Goal: Obtain resource: Download file/media

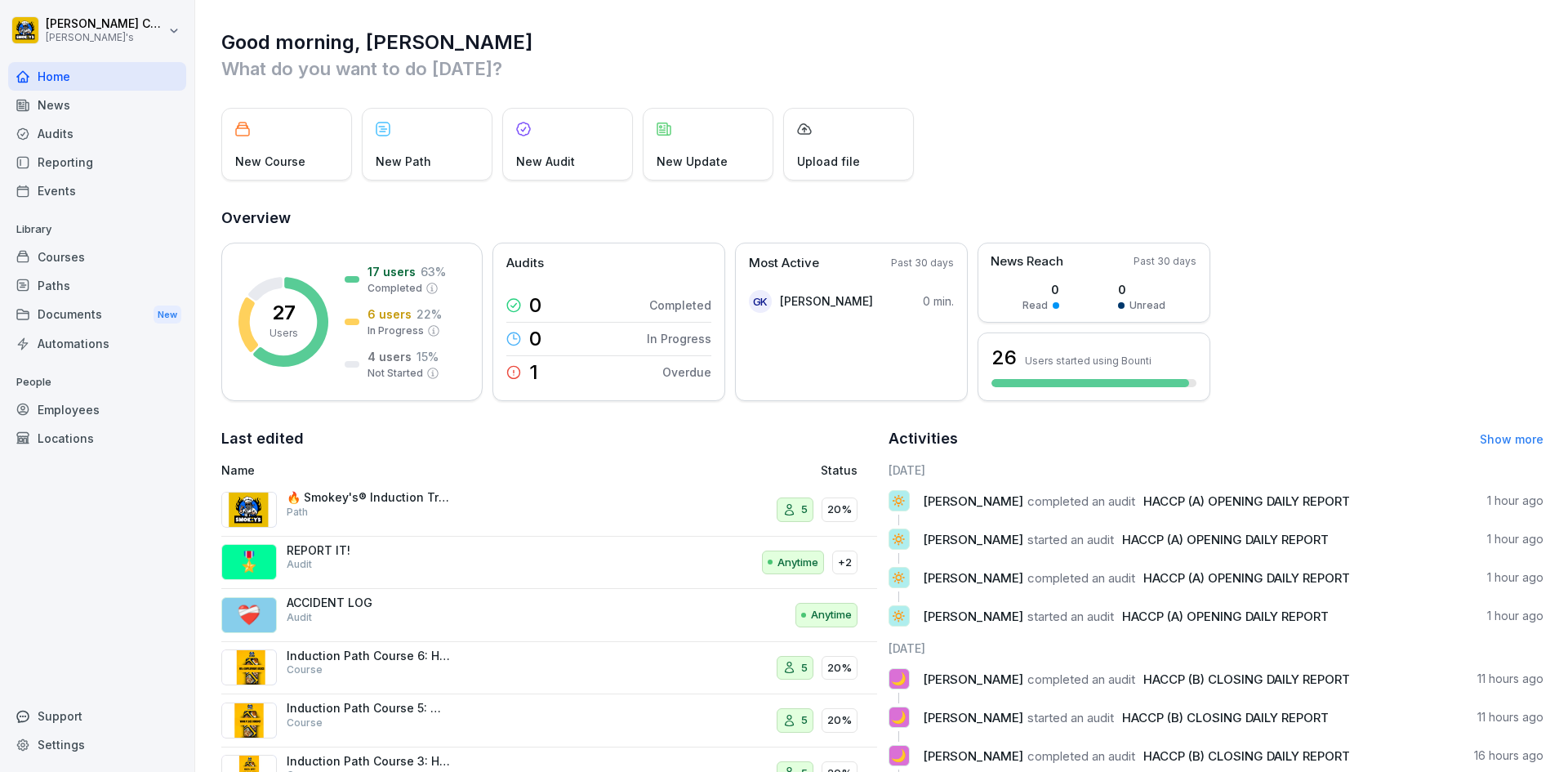
click at [81, 142] on div "Audits" at bounding box center [97, 133] width 178 height 29
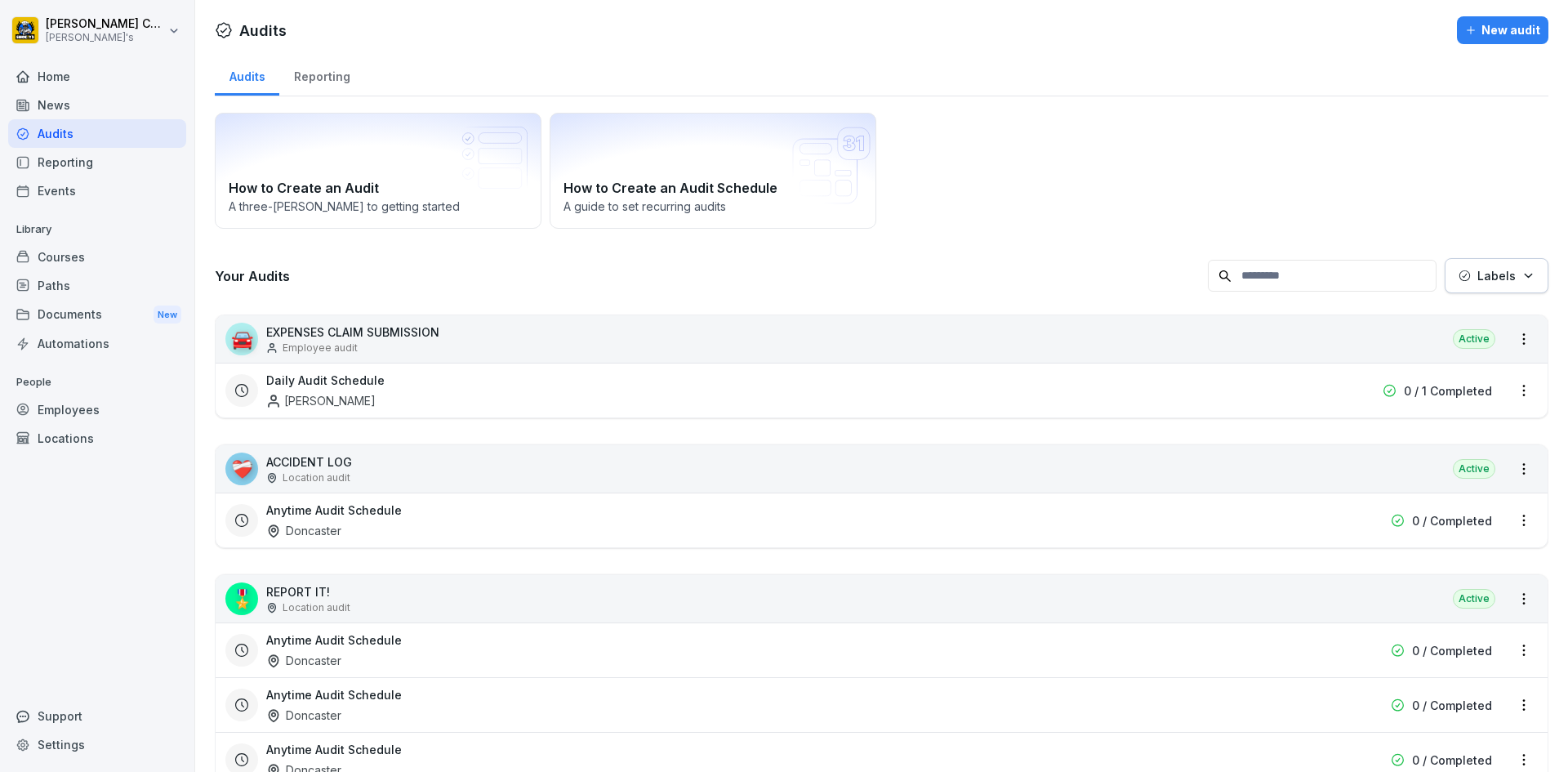
click at [65, 130] on div "Audits" at bounding box center [97, 133] width 178 height 29
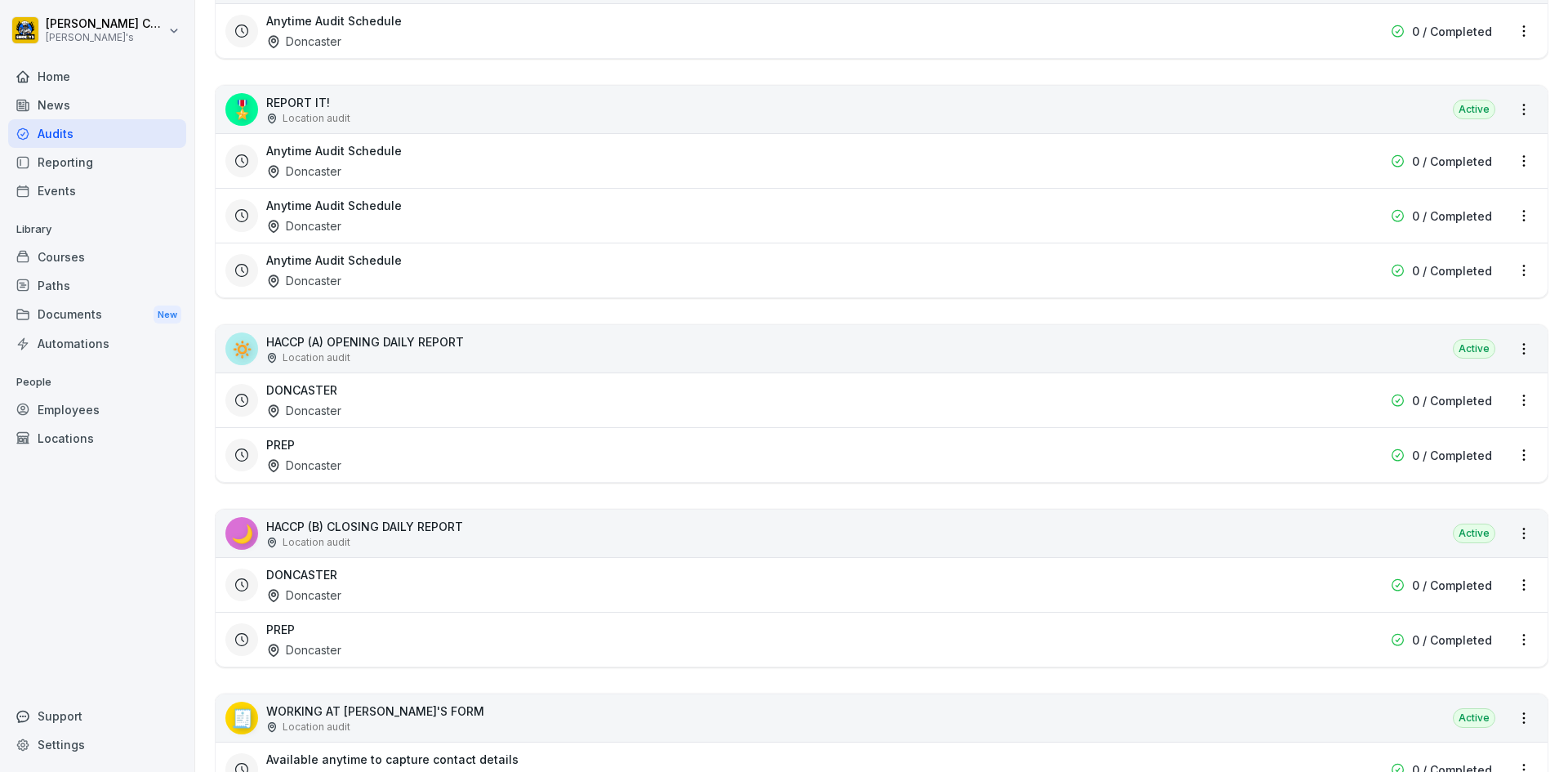
scroll to position [490, 0]
click at [327, 585] on div "DONCASTER Doncaster" at bounding box center [777, 584] width 1021 height 38
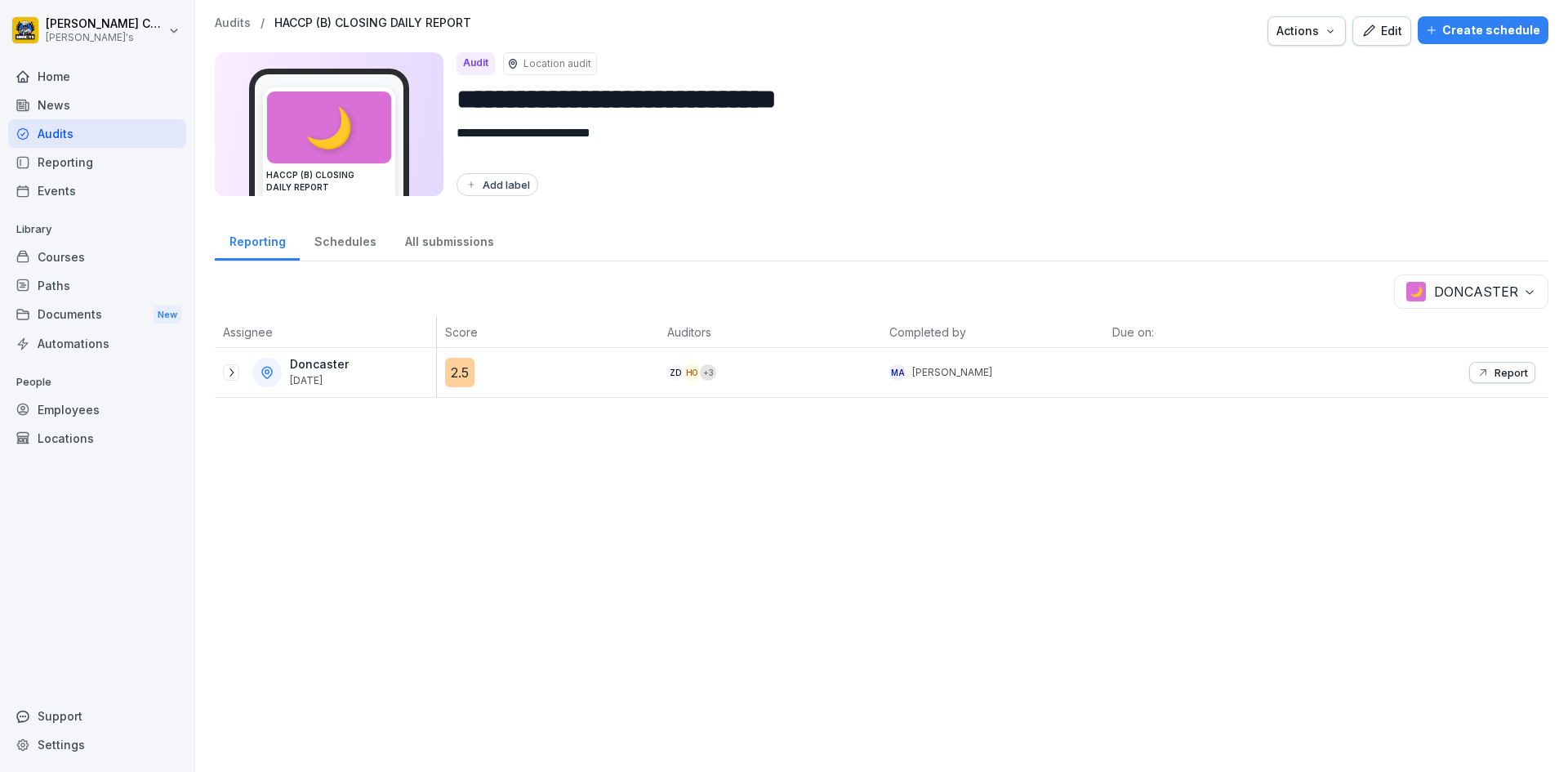
click at [228, 375] on icon at bounding box center [230, 372] width 13 height 13
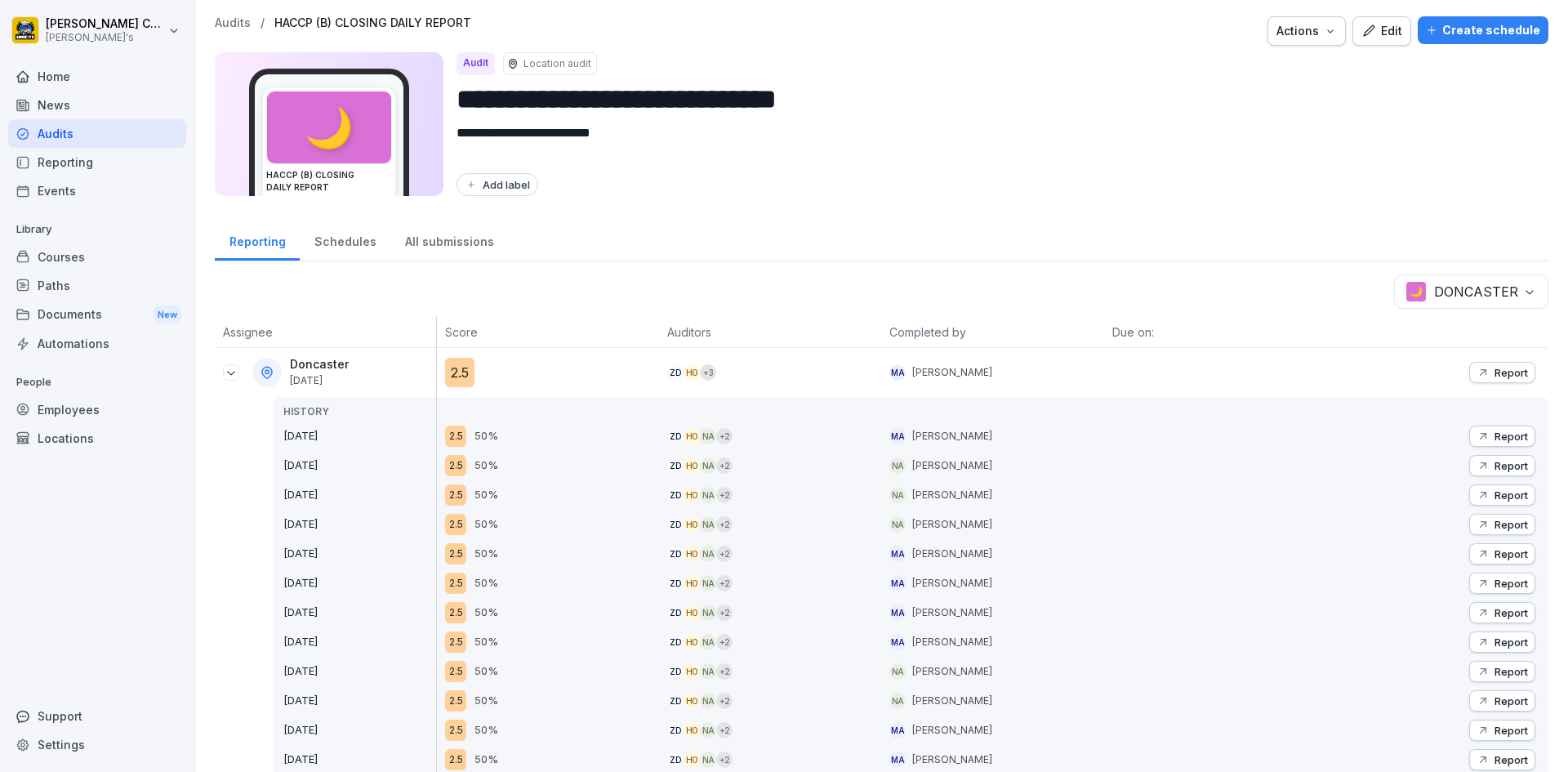
click at [1496, 370] on p "Report" at bounding box center [1511, 372] width 34 height 13
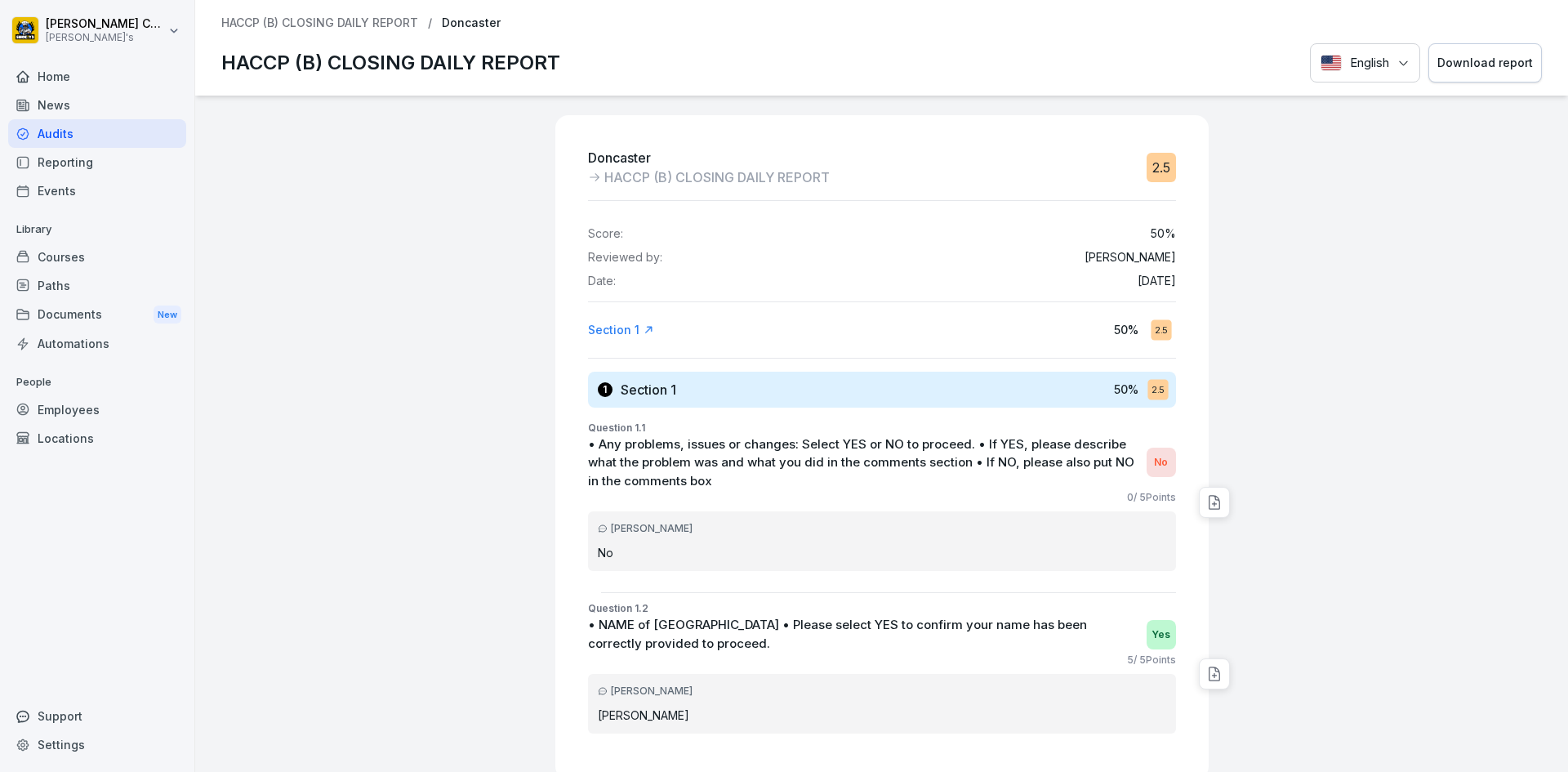
click at [1461, 79] on button "Download report" at bounding box center [1484, 62] width 114 height 40
click at [100, 121] on div "Audits" at bounding box center [97, 133] width 178 height 29
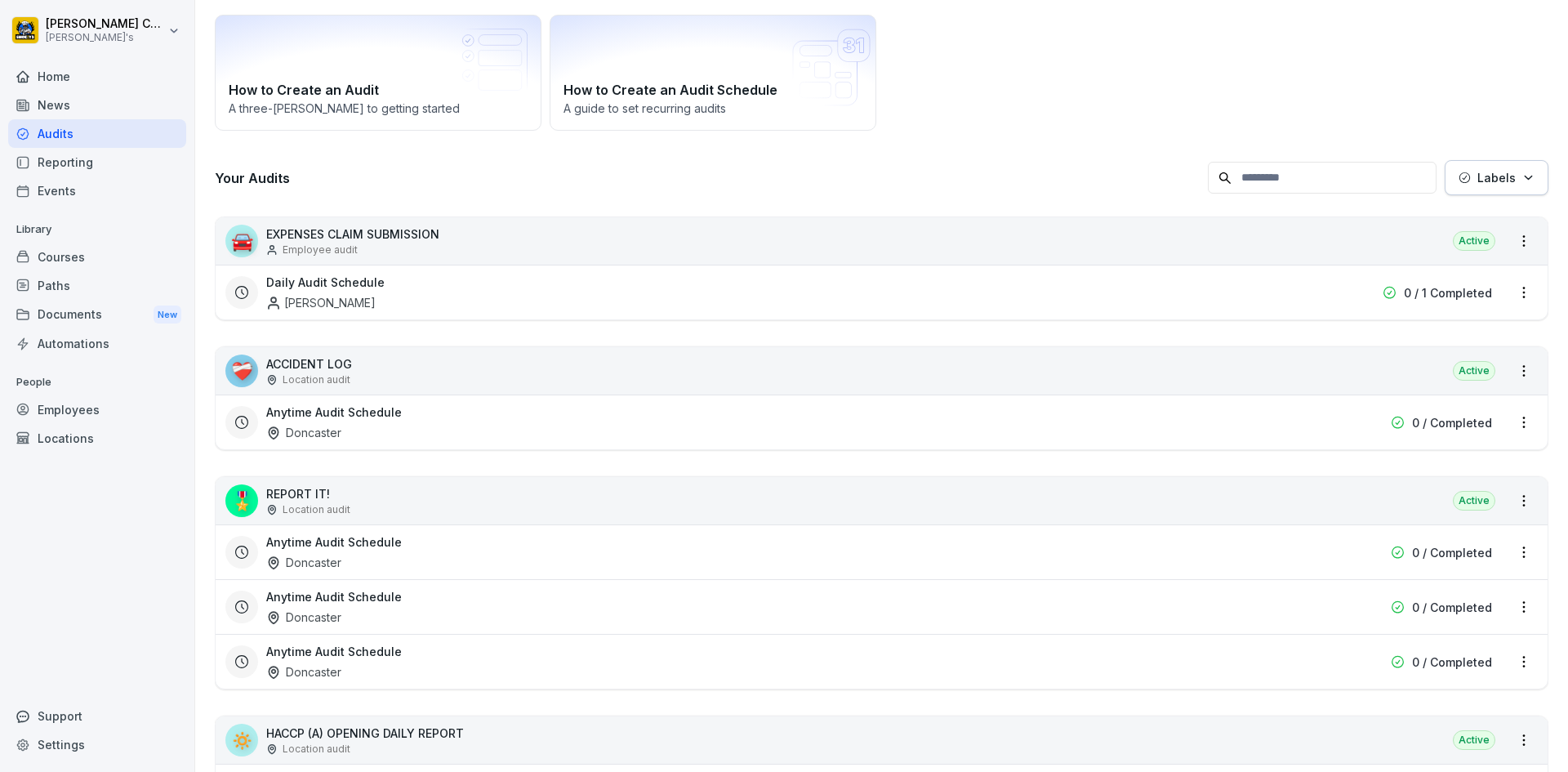
scroll to position [408, 0]
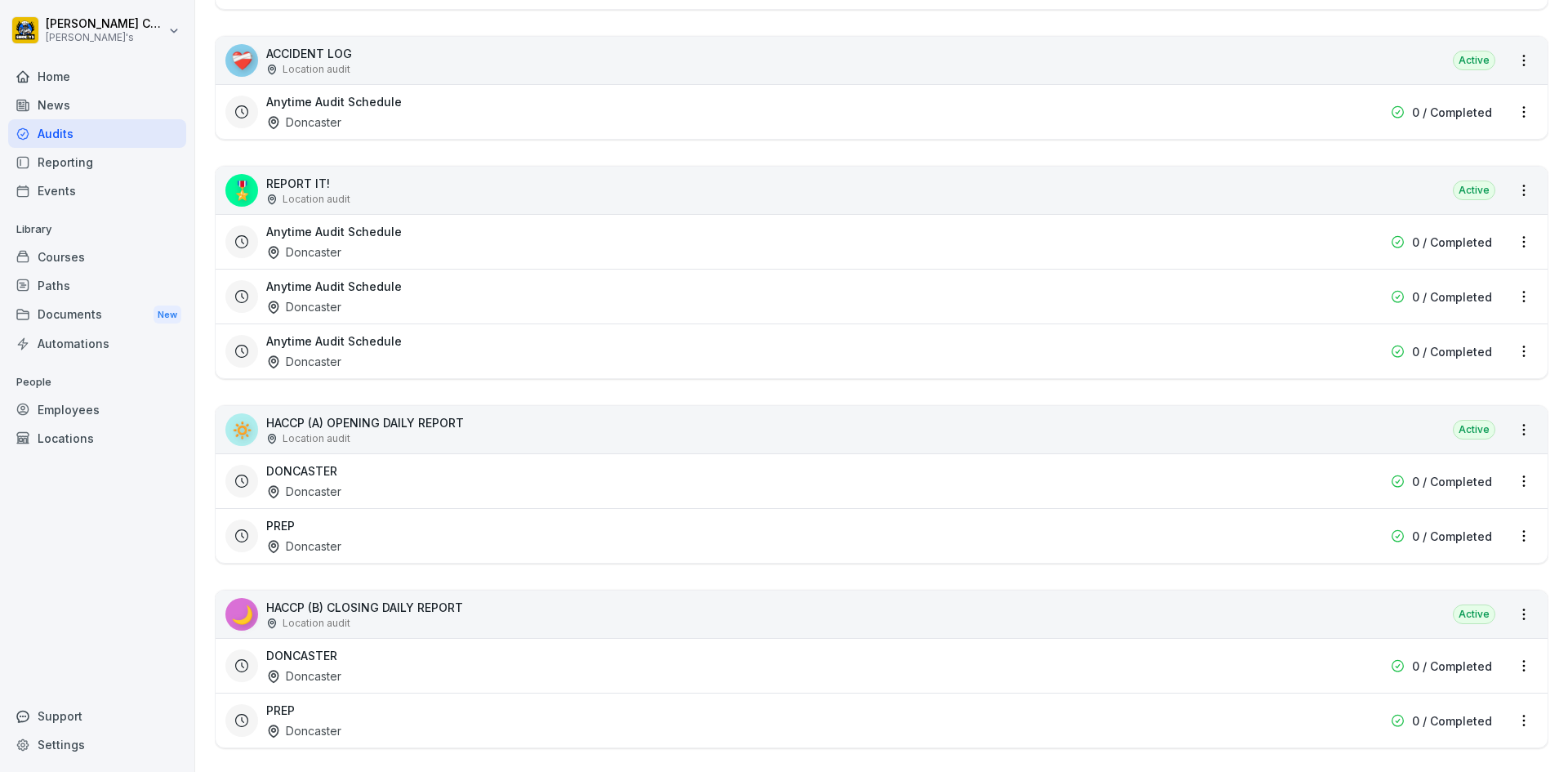
click at [303, 494] on div "Doncaster" at bounding box center [304, 491] width 75 height 17
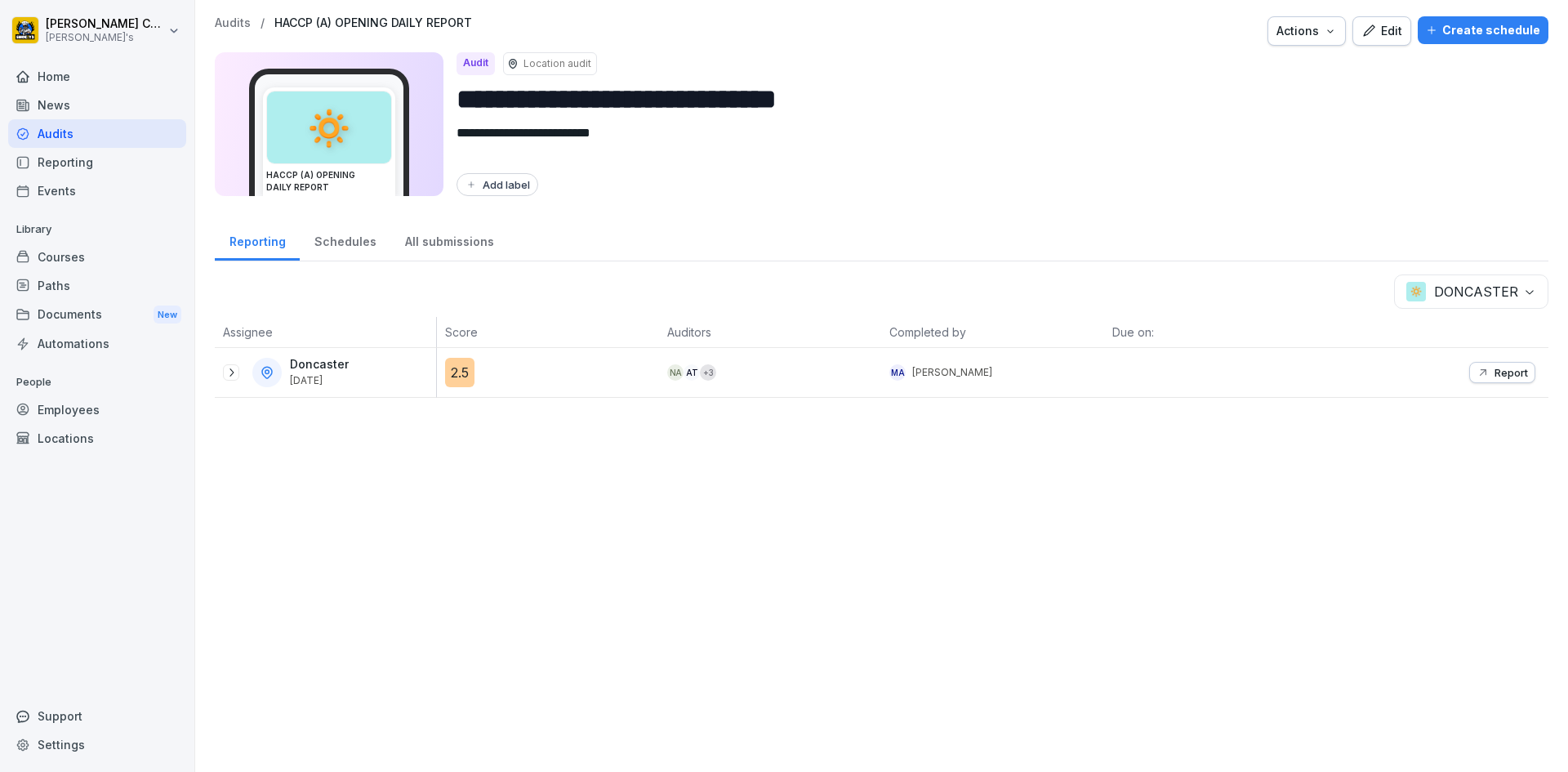
click at [1477, 372] on icon "button" at bounding box center [1483, 372] width 13 height 13
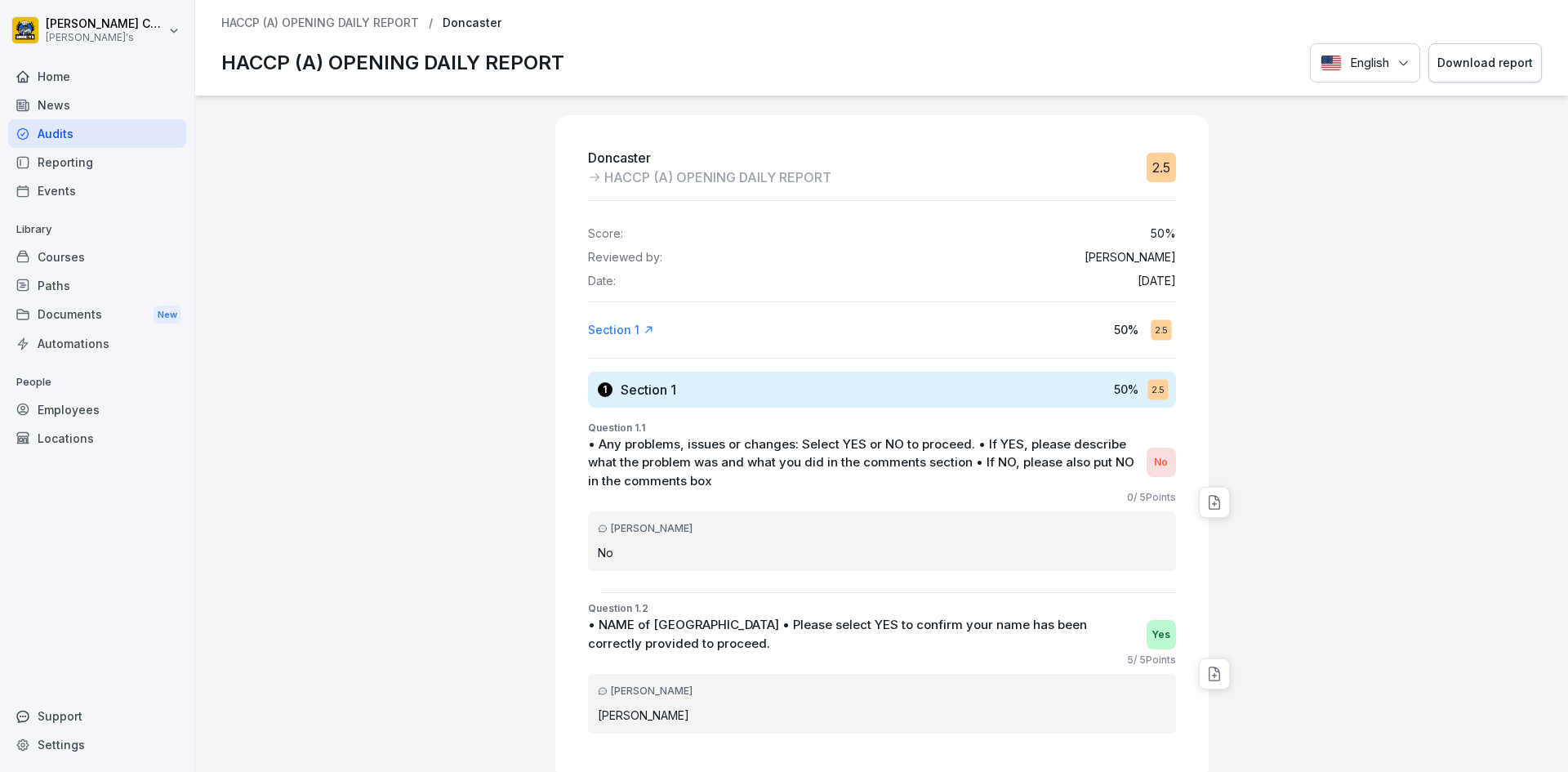
click at [1500, 61] on div "Download report" at bounding box center [1484, 62] width 95 height 18
click at [52, 130] on div "Audits" at bounding box center [97, 133] width 178 height 29
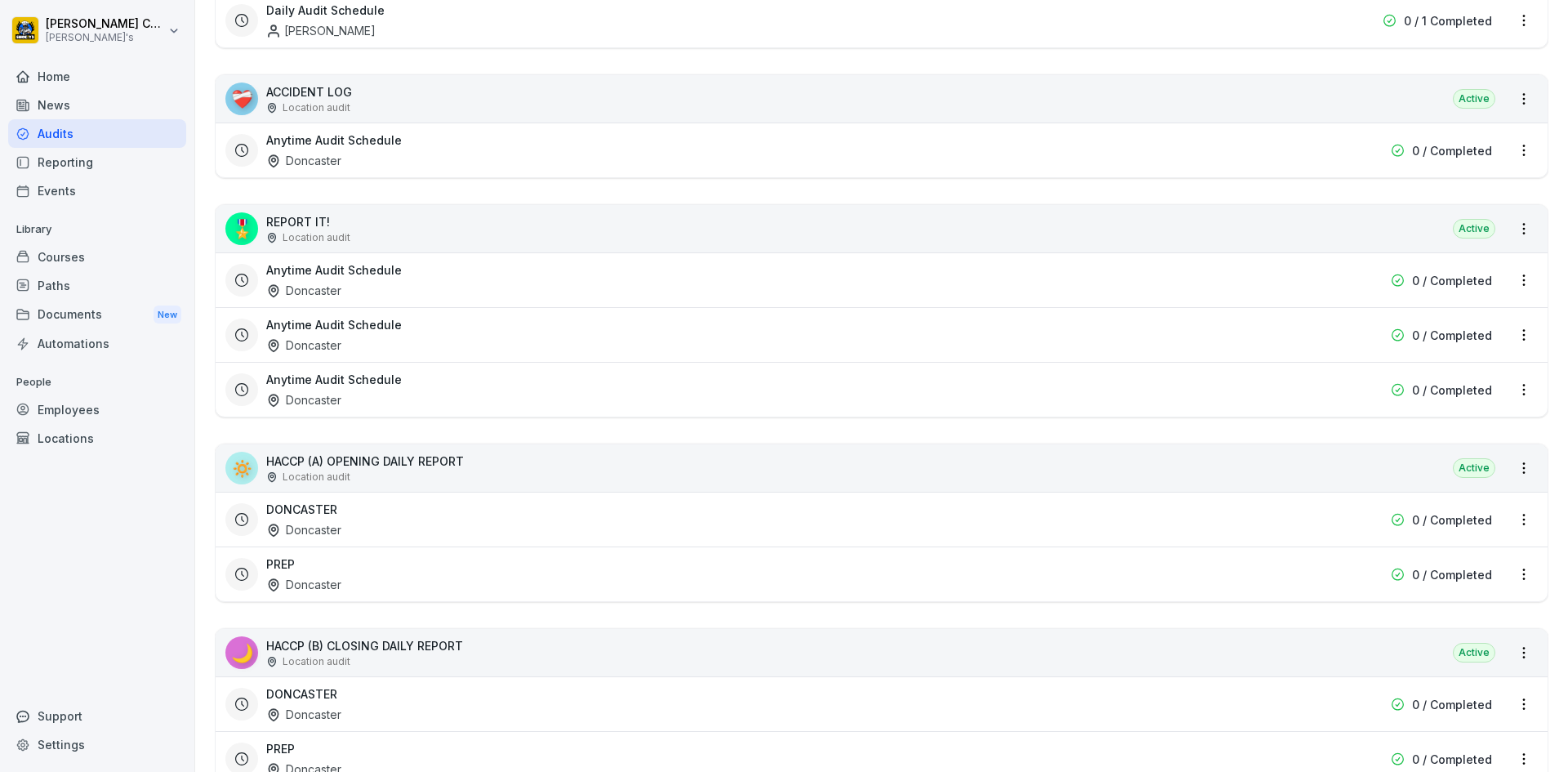
scroll to position [408, 0]
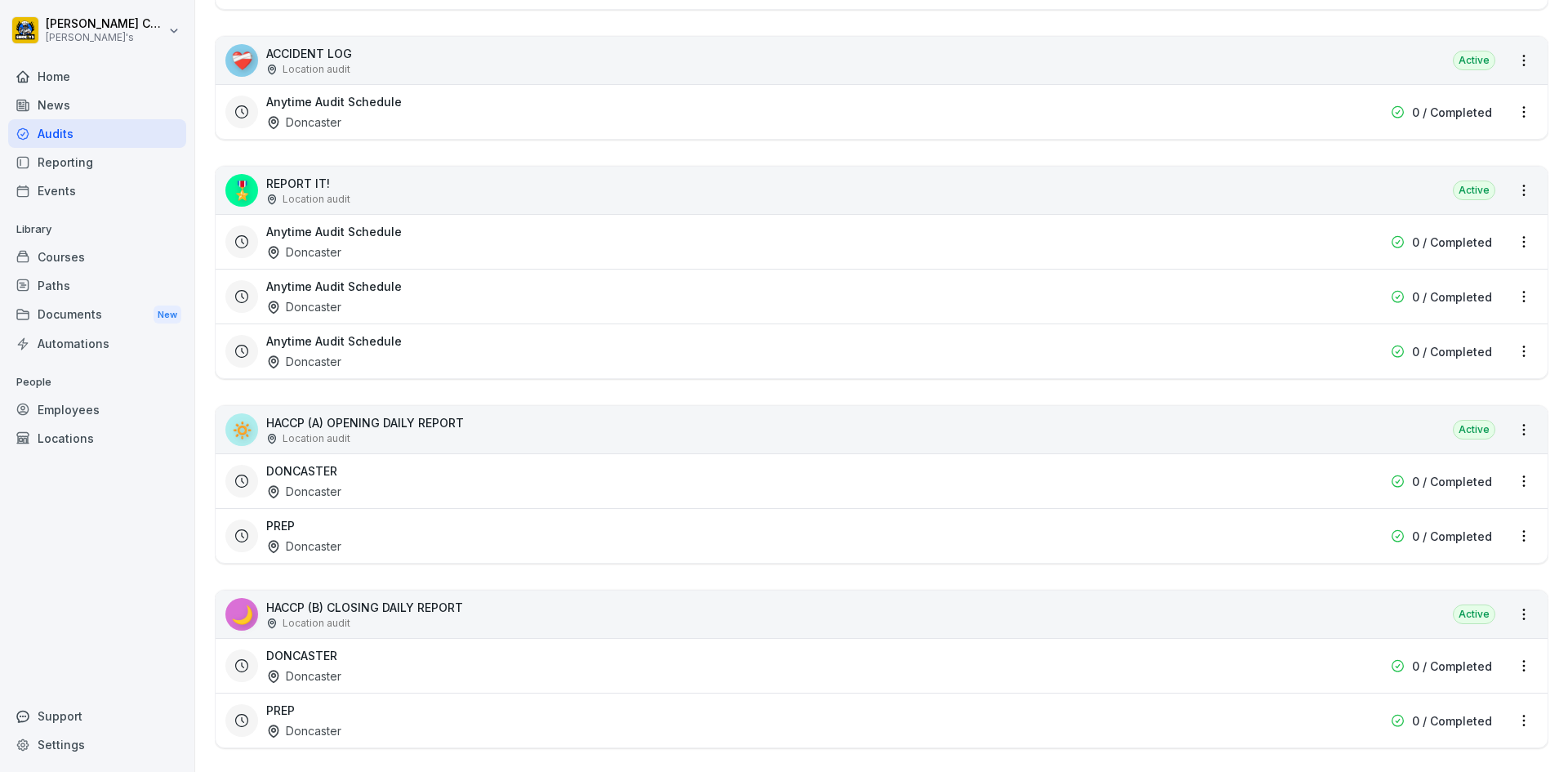
click at [342, 540] on div "Doncaster" at bounding box center [304, 546] width 75 height 17
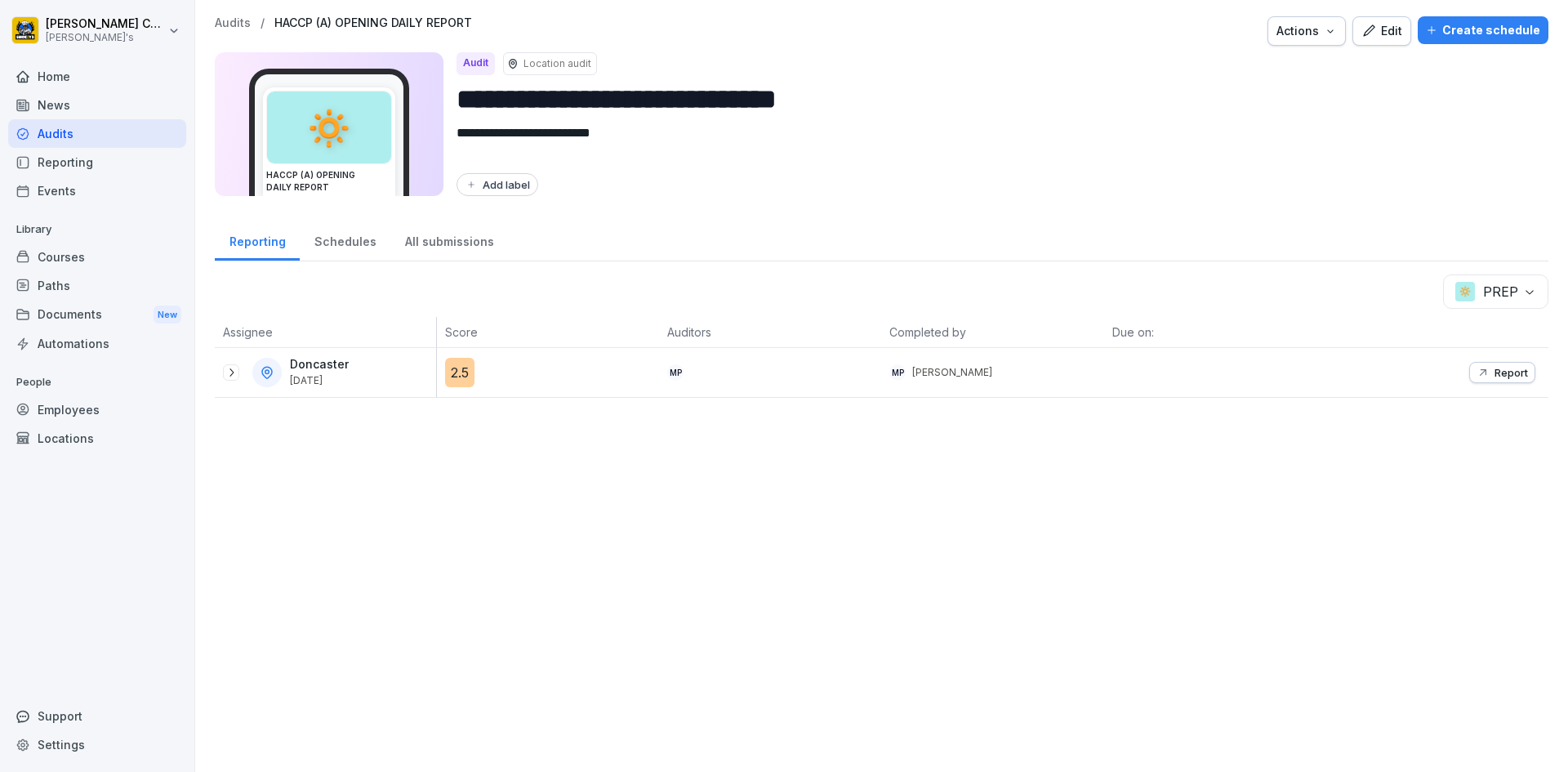
click at [1477, 377] on icon "button" at bounding box center [1483, 372] width 13 height 13
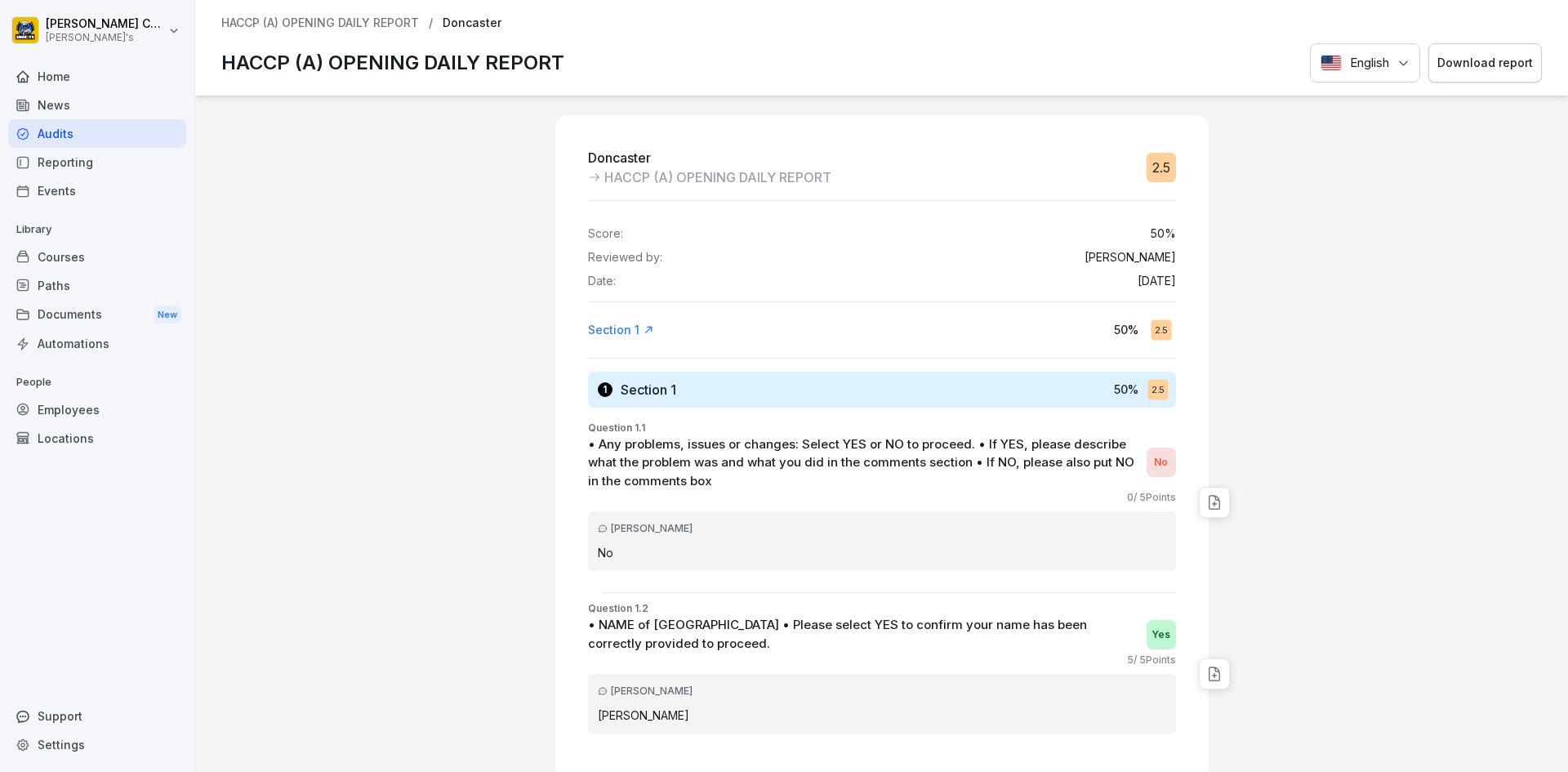
click at [1459, 61] on div "Download report" at bounding box center [1484, 62] width 95 height 18
click at [75, 132] on div "Audits" at bounding box center [97, 133] width 178 height 29
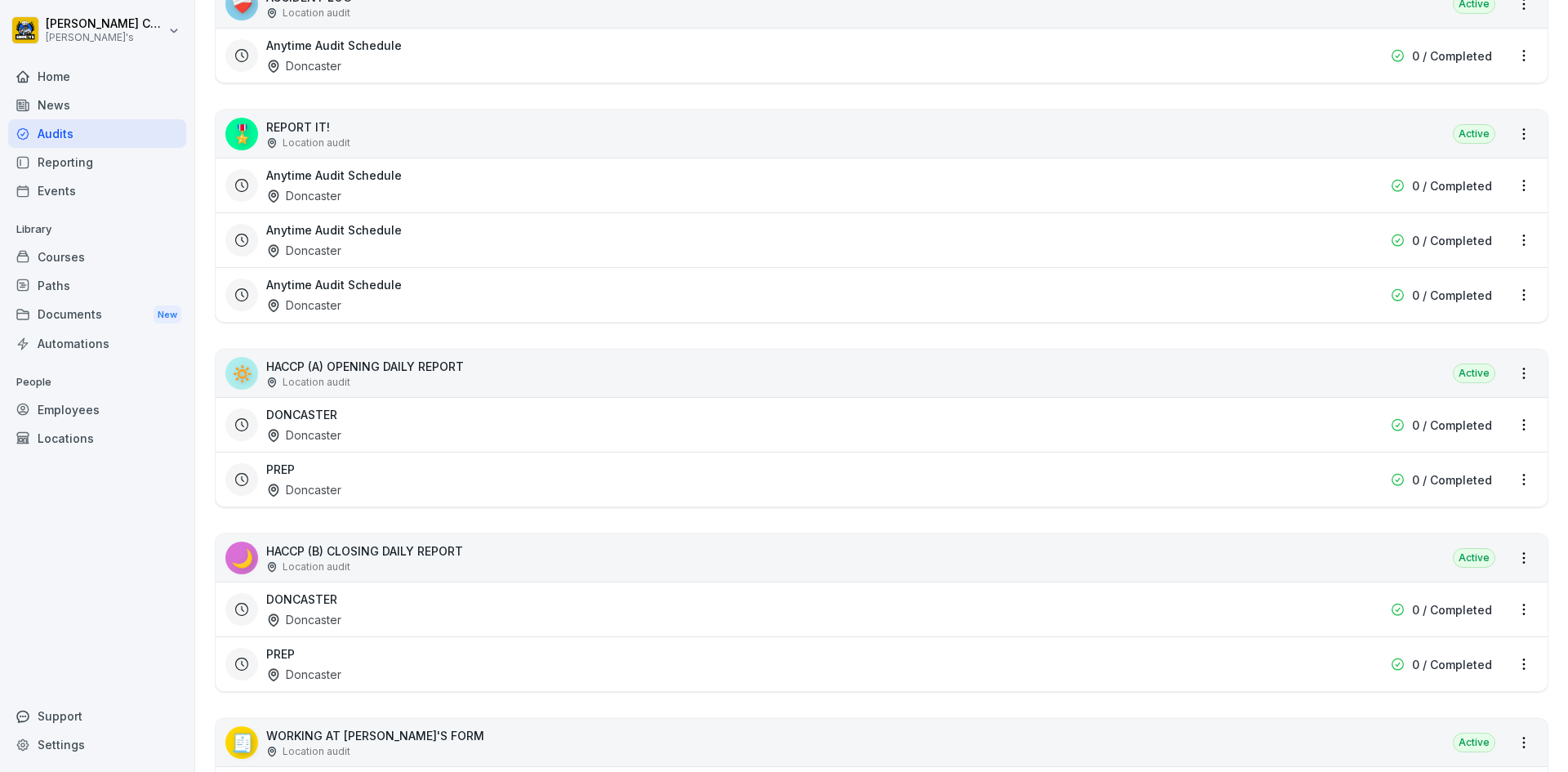
scroll to position [490, 0]
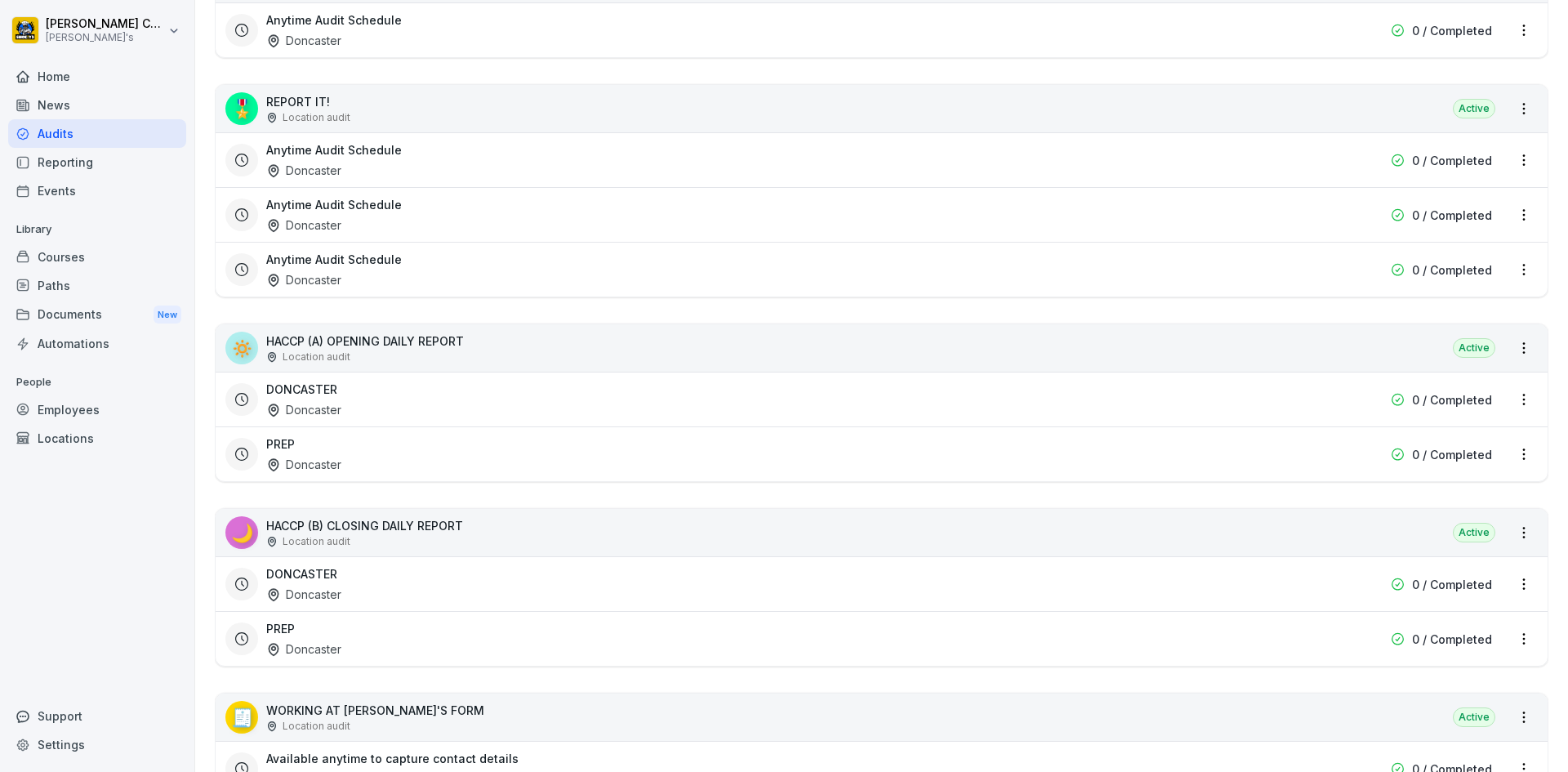
click at [345, 618] on div "PREP Doncaster 0 / Completed" at bounding box center [881, 638] width 1332 height 55
click at [312, 620] on div "PREP Doncaster" at bounding box center [777, 639] width 1021 height 38
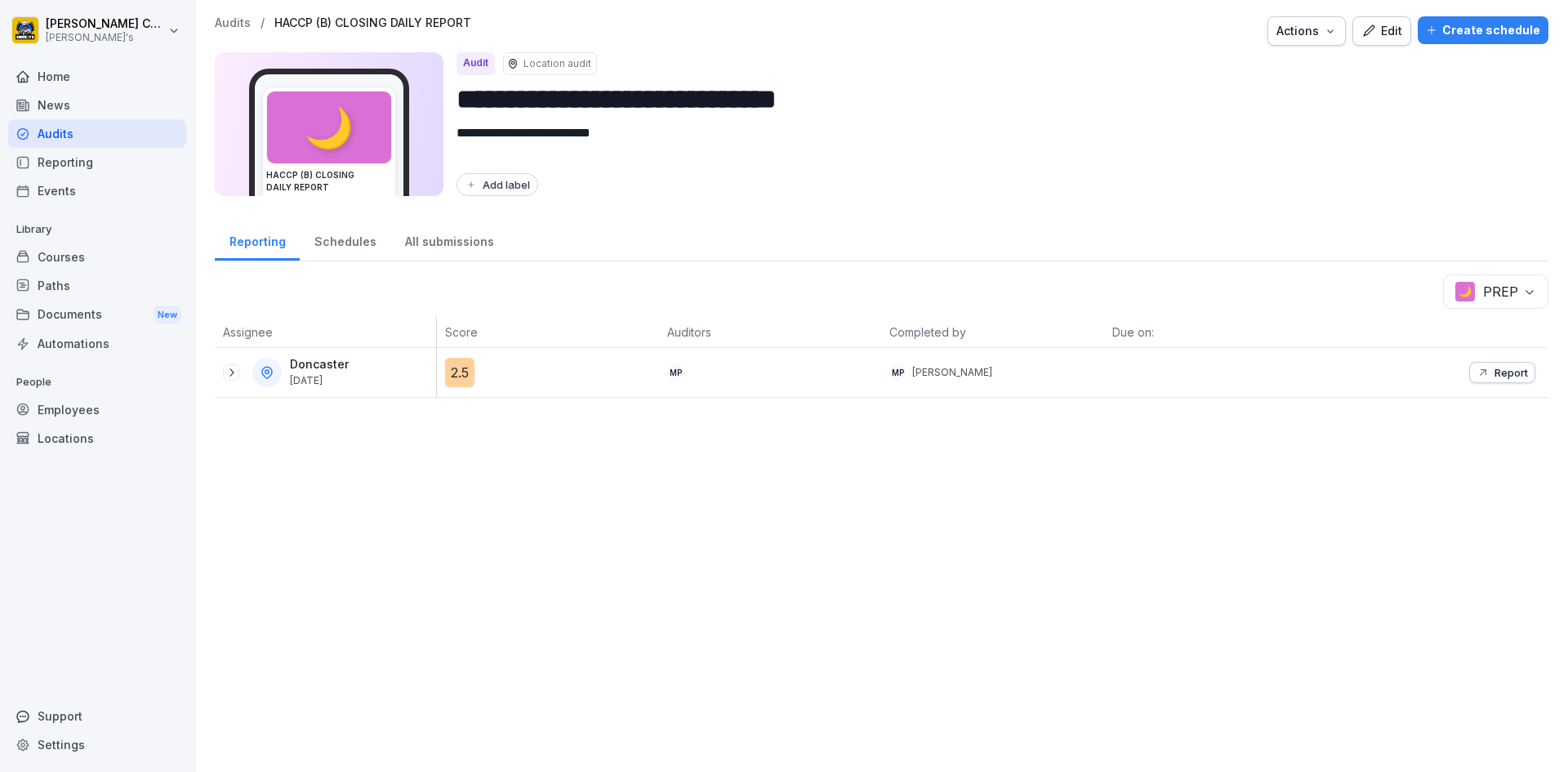
click at [1504, 370] on p "Report" at bounding box center [1511, 372] width 34 height 13
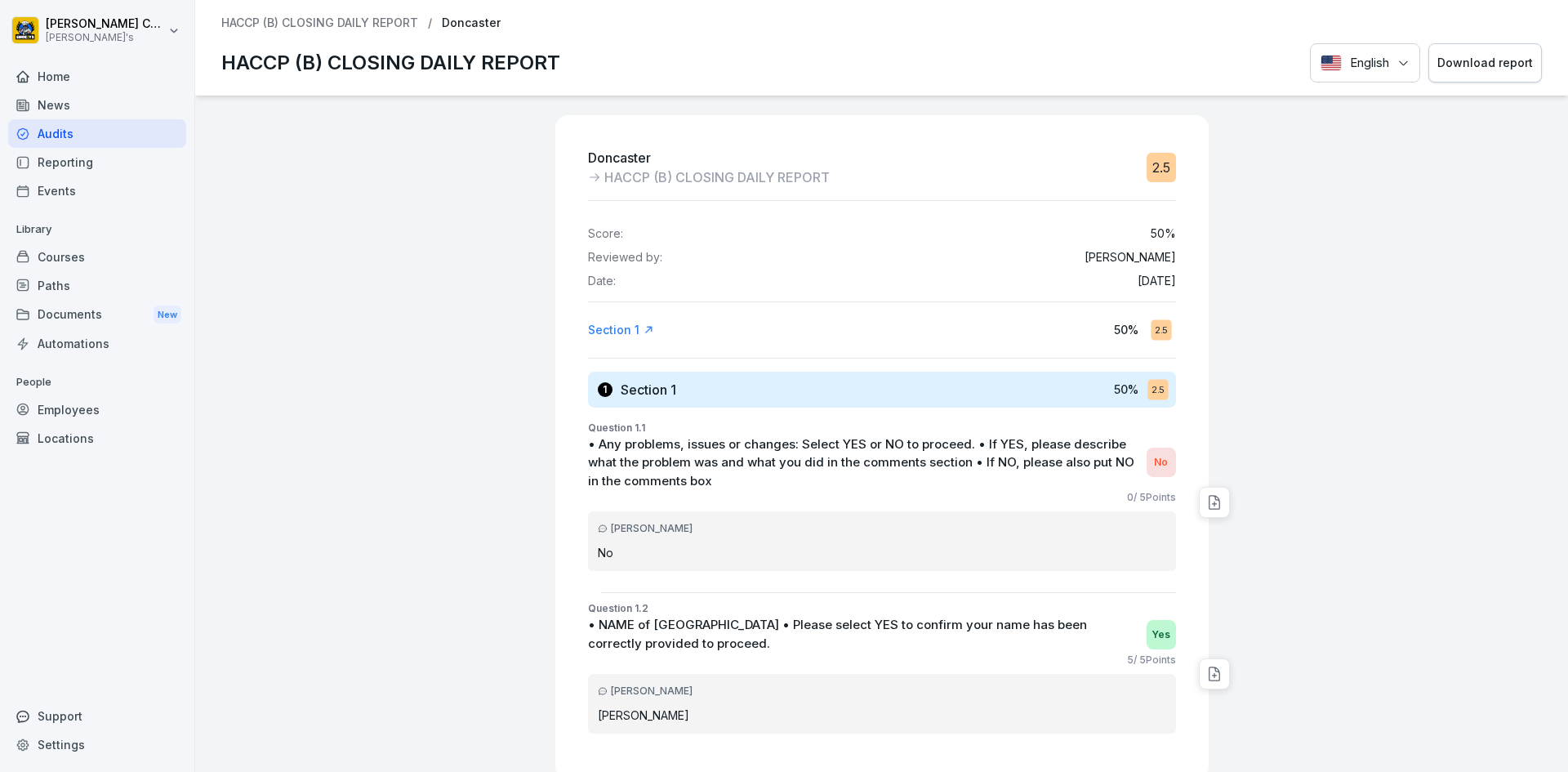
click at [1466, 53] on button "Download report" at bounding box center [1484, 62] width 114 height 40
